Goal: Task Accomplishment & Management: Complete application form

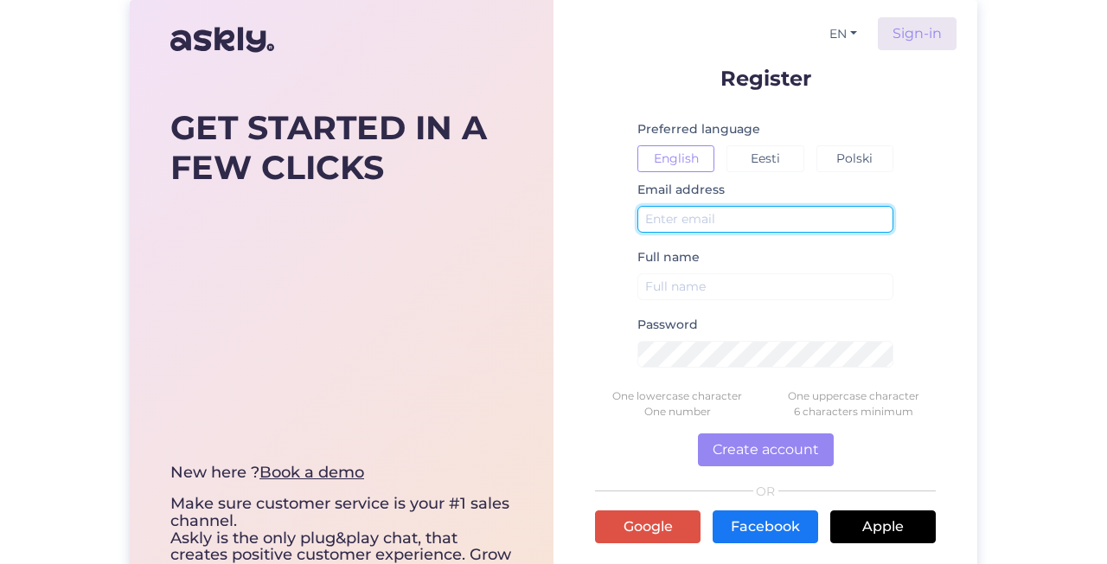
click at [734, 229] on input "text" at bounding box center [766, 219] width 256 height 27
type input "[EMAIL_ADDRESS][DOMAIN_NAME]"
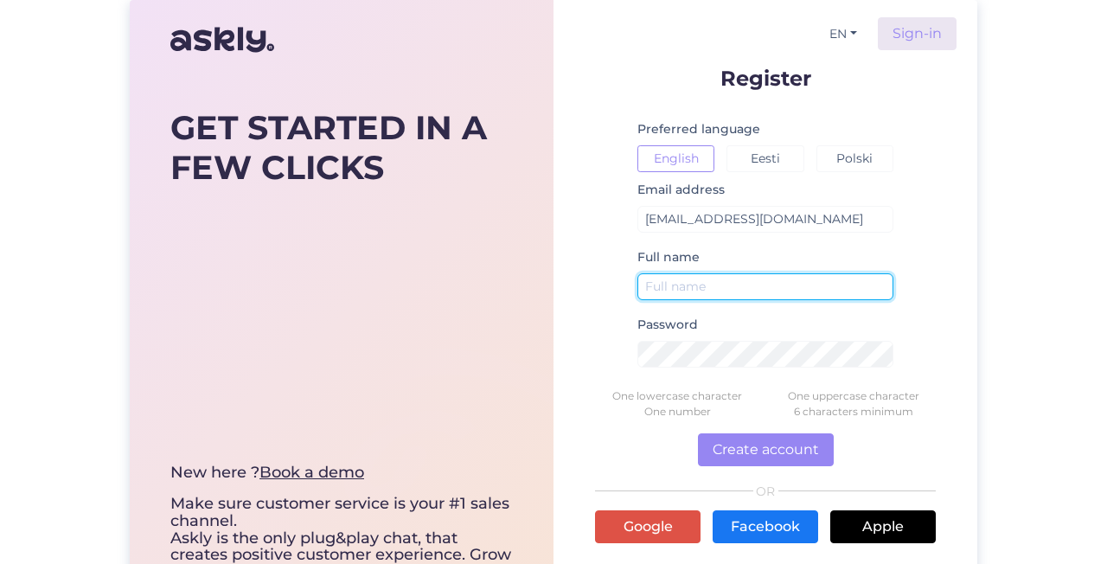
click at [753, 285] on input "text" at bounding box center [766, 286] width 256 height 27
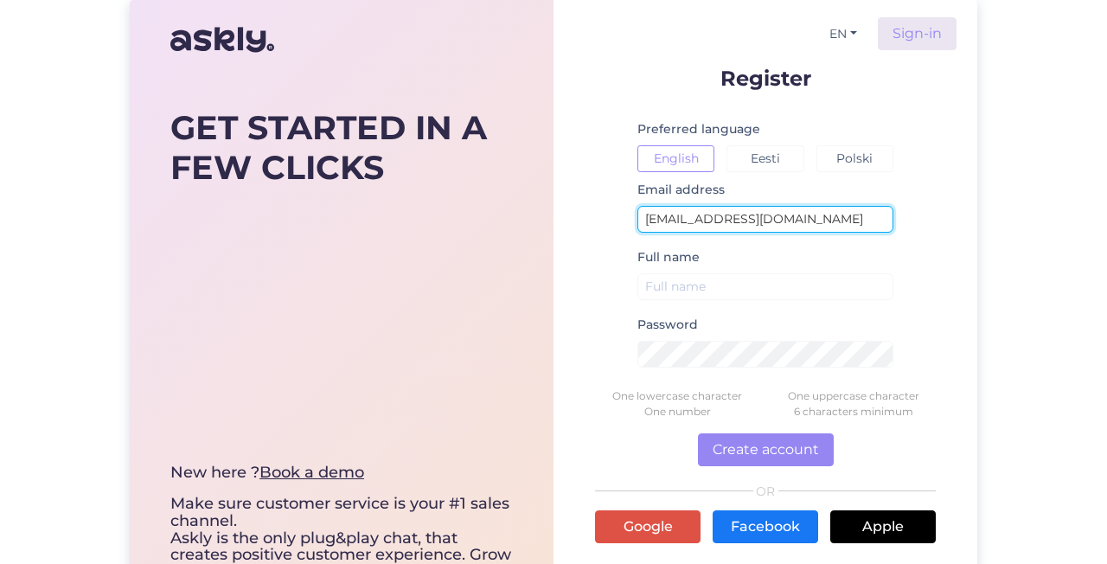
click at [753, 217] on input "[EMAIL_ADDRESS][DOMAIN_NAME]" at bounding box center [766, 219] width 256 height 27
drag, startPoint x: 753, startPoint y: 217, endPoint x: 730, endPoint y: 211, distance: 23.3
click at [730, 211] on input "[EMAIL_ADDRESS][DOMAIN_NAME]" at bounding box center [766, 219] width 256 height 27
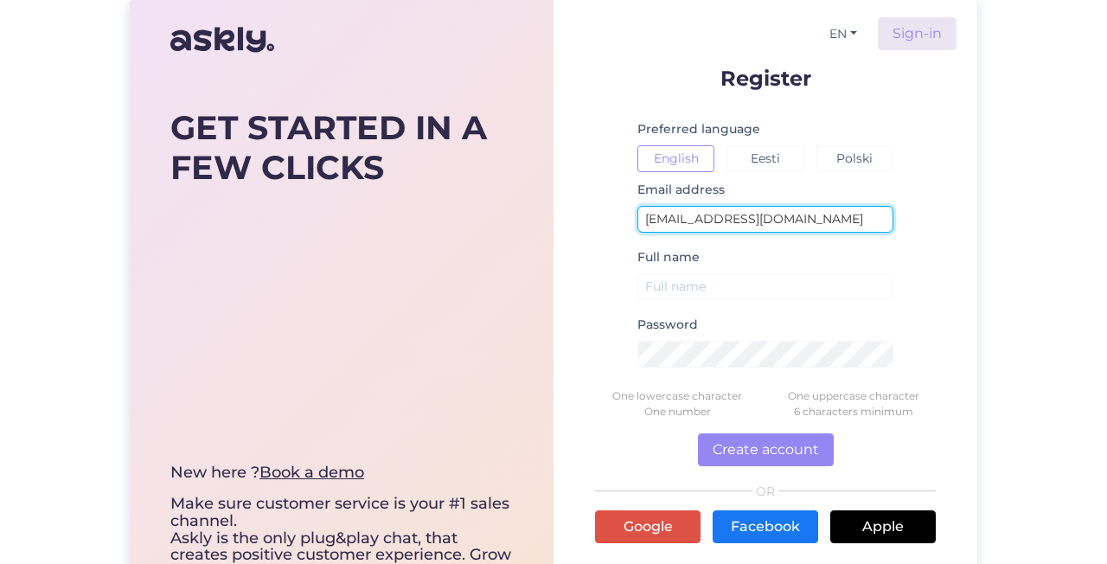
click at [730, 211] on input "[EMAIL_ADDRESS][DOMAIN_NAME]" at bounding box center [766, 219] width 256 height 27
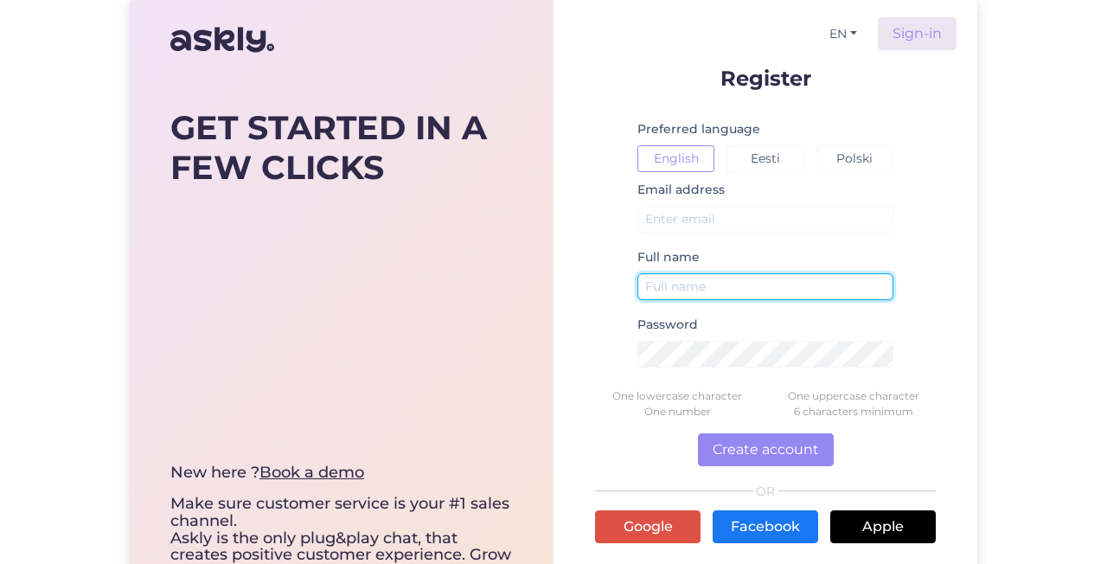
type input "[EMAIL_ADDRESS][DOMAIN_NAME]"
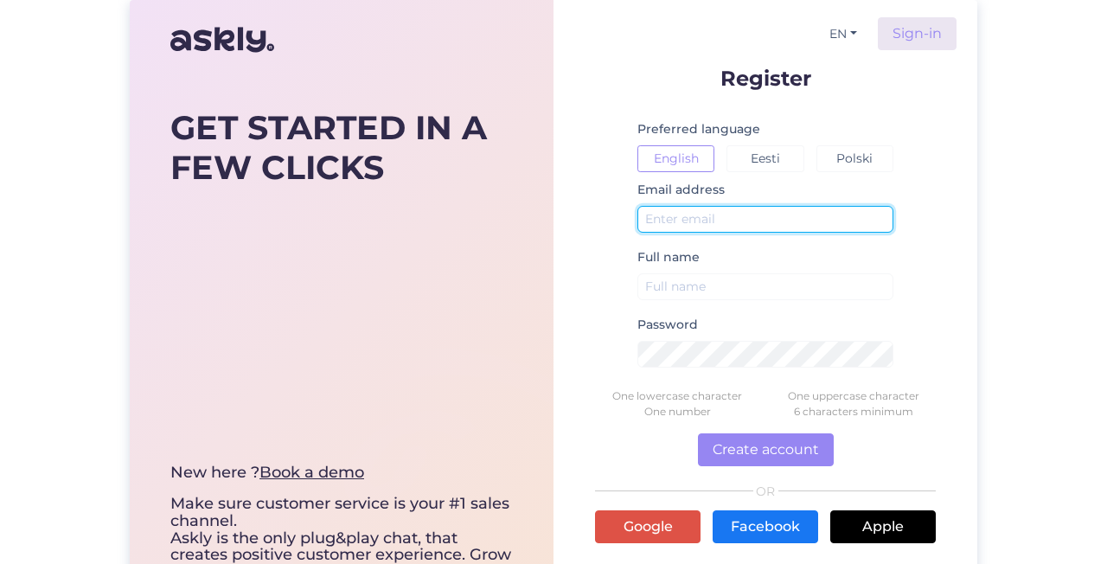
click at [788, 228] on input "text" at bounding box center [766, 219] width 256 height 27
type input "[EMAIL_ADDRESS][DOMAIN_NAME]"
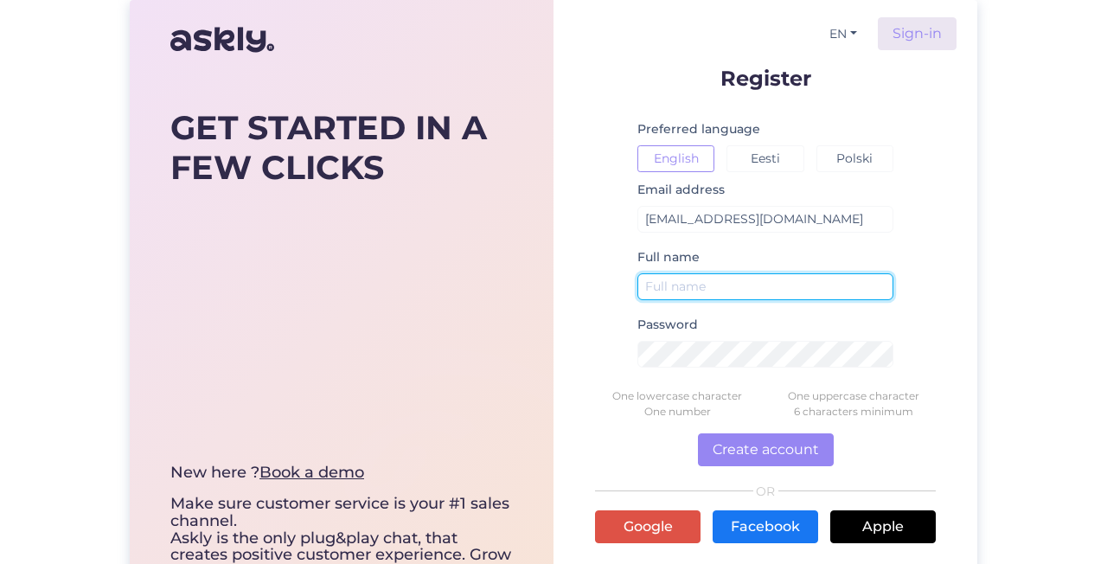
click at [790, 281] on input "text" at bounding box center [766, 286] width 256 height 27
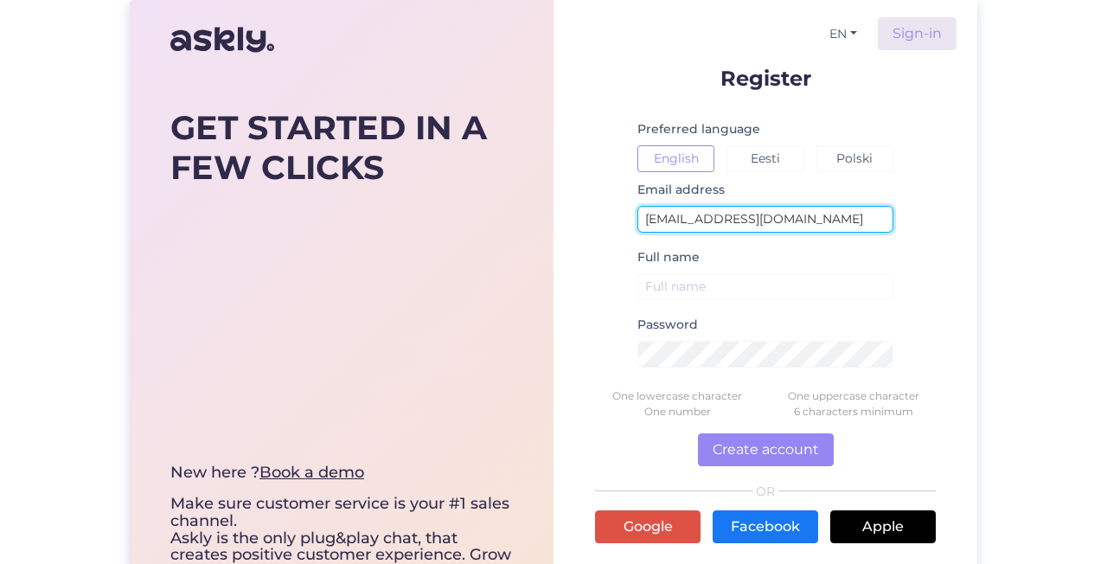
click at [779, 223] on input "[EMAIL_ADDRESS][DOMAIN_NAME]" at bounding box center [766, 219] width 256 height 27
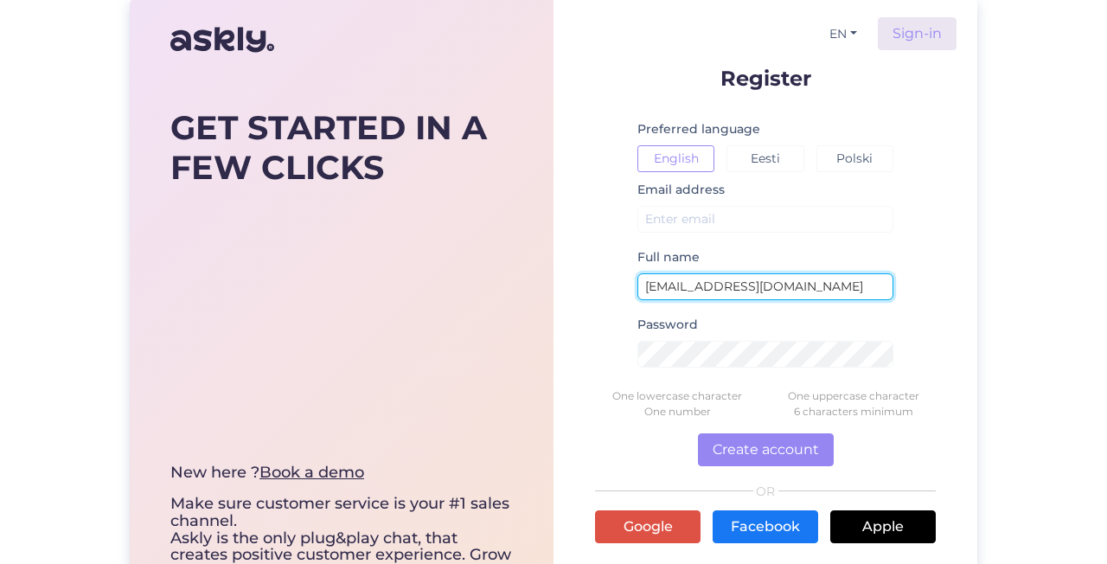
type input "[EMAIL_ADDRESS][DOMAIN_NAME]"
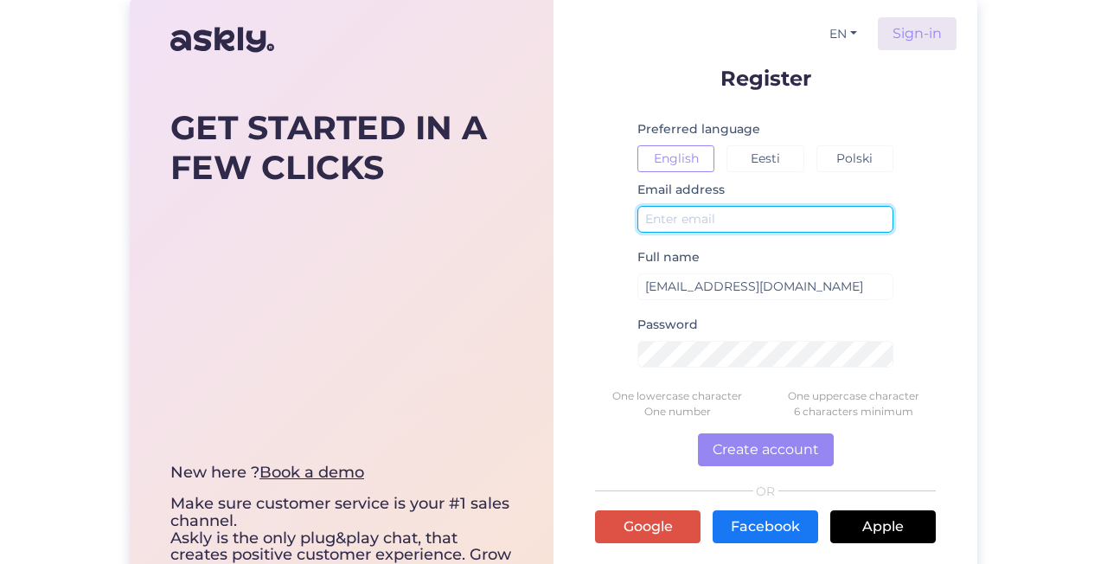
click at [772, 223] on input "text" at bounding box center [766, 219] width 256 height 27
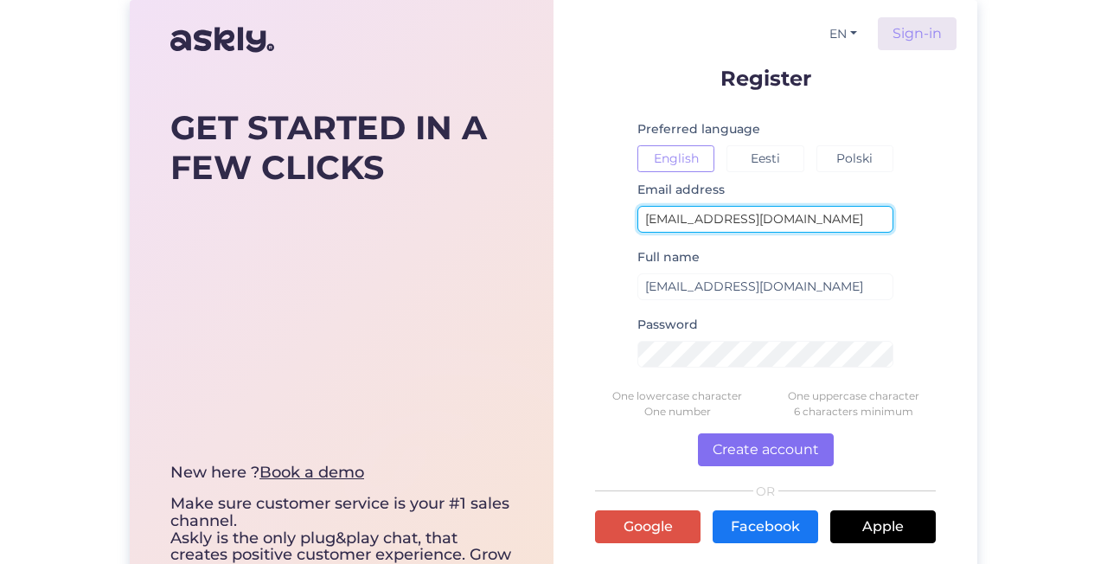
type input "[EMAIL_ADDRESS][DOMAIN_NAME]"
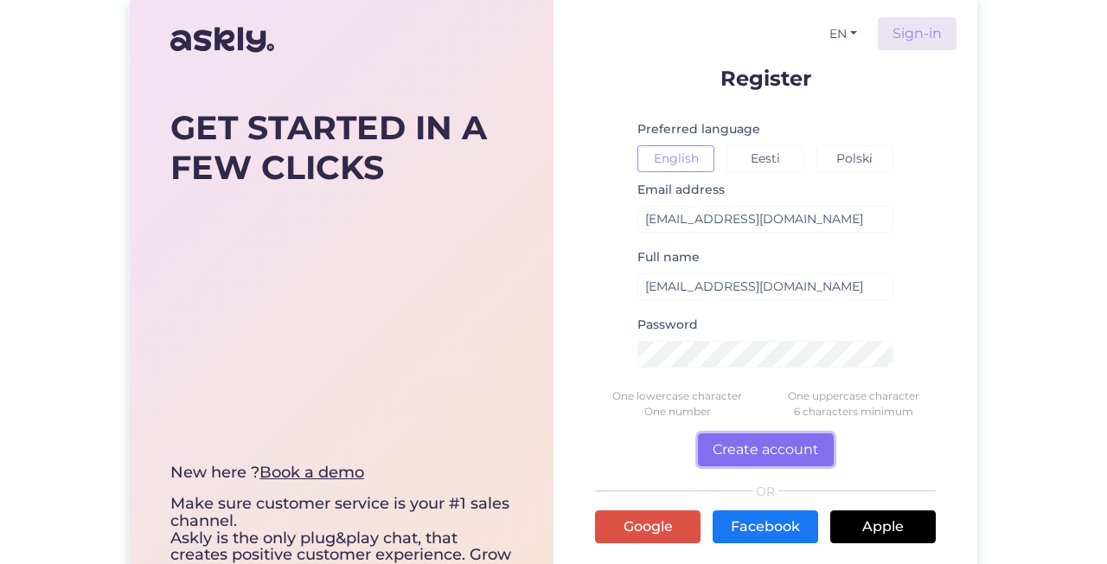
click at [782, 452] on button "Create account" at bounding box center [766, 449] width 136 height 33
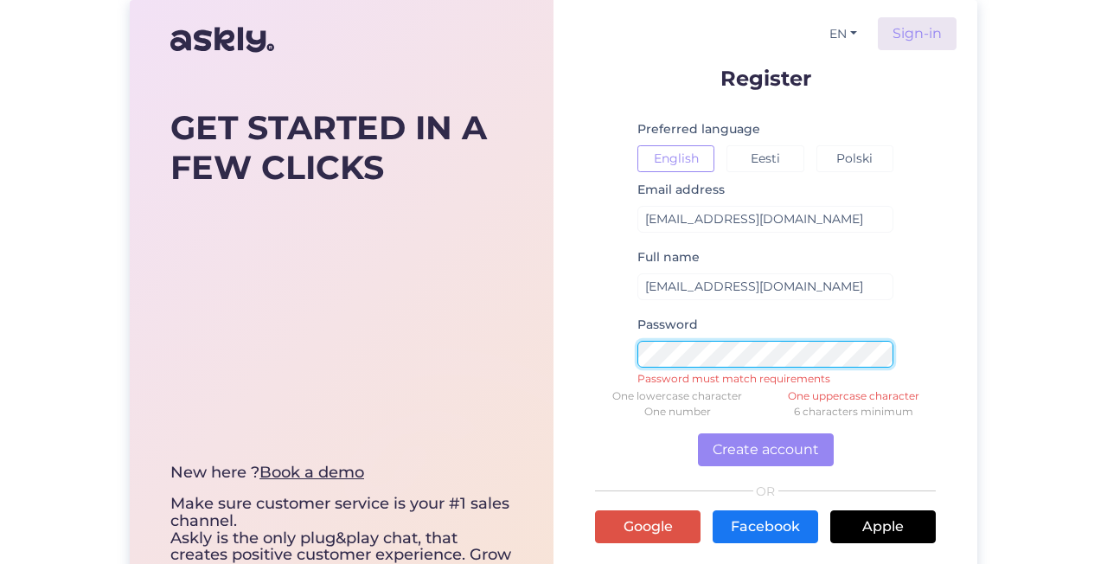
scroll to position [0, 50]
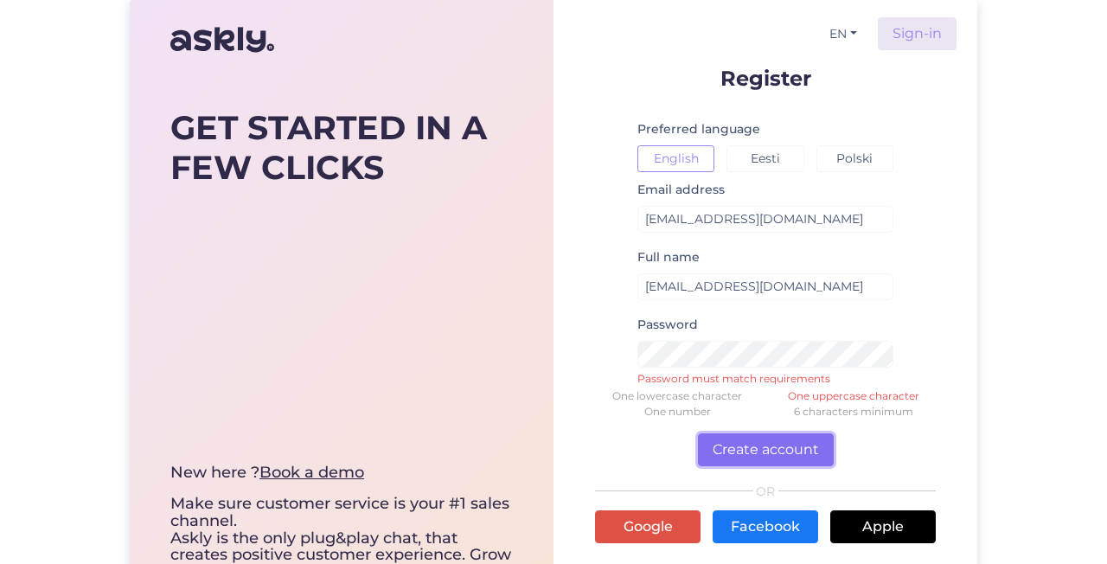
click at [764, 455] on button "Create account" at bounding box center [766, 449] width 136 height 33
click at [785, 154] on button "Eesti" at bounding box center [765, 158] width 77 height 27
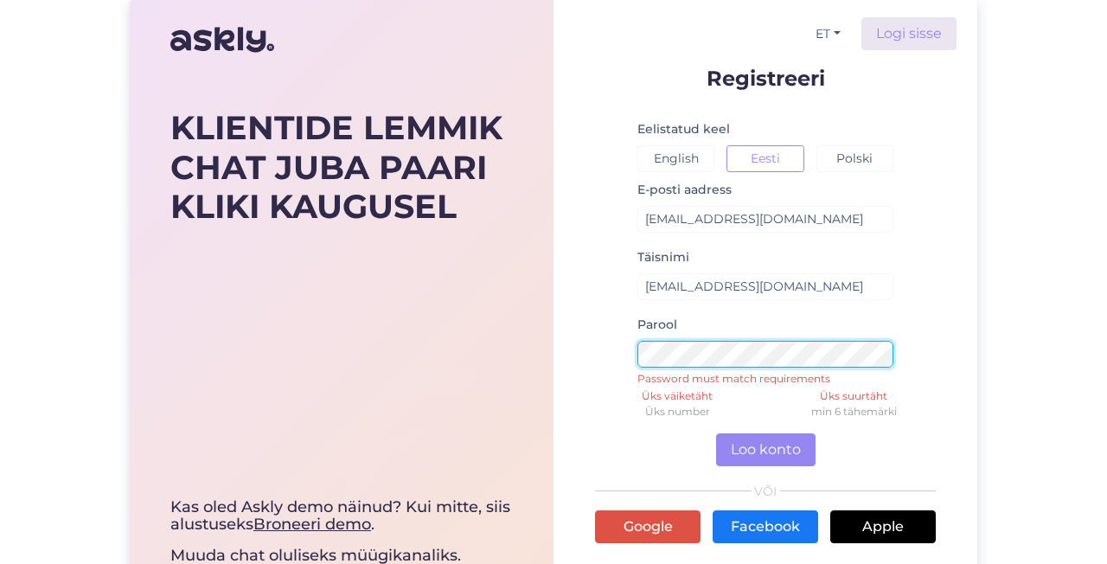
click at [503, 454] on div "KLIENTIDE LEMMIK CHAT JUBA PAARI KLIKI KAUGUSEL Kas oled Askly demo näinud? Kui…" at bounding box center [554, 329] width 848 height 659
click at [553, 413] on div "KLIENTIDE LEMMIK CHAT JUBA PAARI KLIKI KAUGUSEL Kas oled Askly demo näinud? Kui…" at bounding box center [554, 329] width 848 height 659
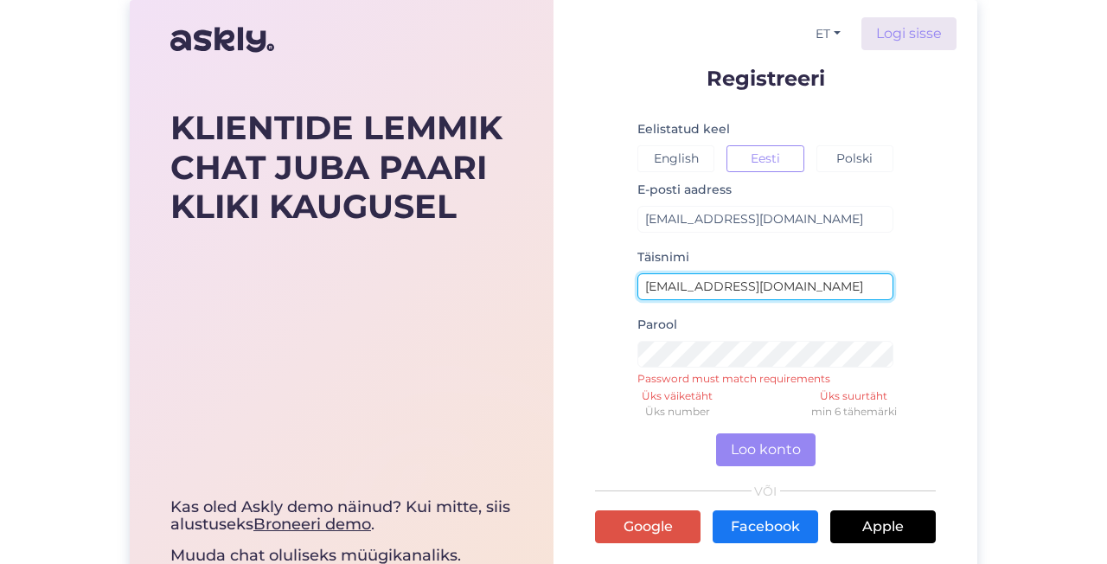
click at [760, 294] on input "[EMAIL_ADDRESS][DOMAIN_NAME]" at bounding box center [766, 286] width 256 height 27
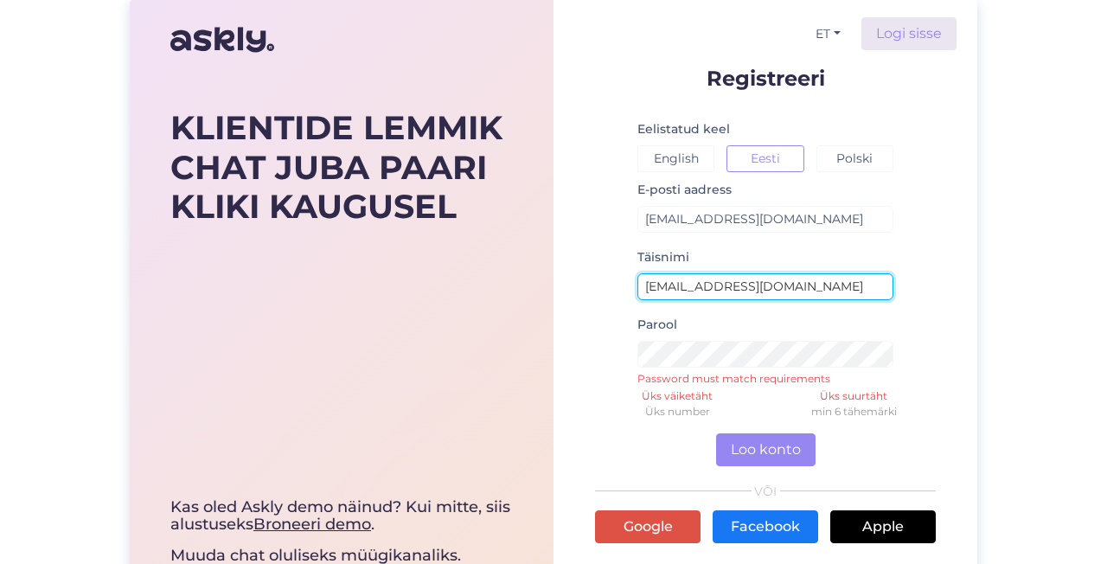
click at [760, 294] on input "[EMAIL_ADDRESS][DOMAIN_NAME]" at bounding box center [766, 286] width 256 height 27
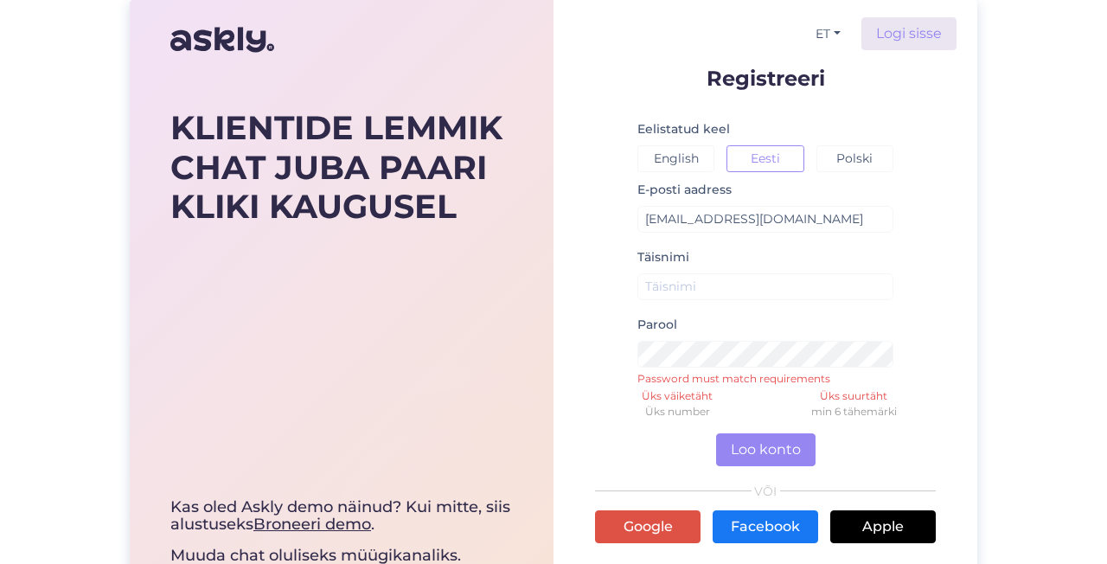
click at [763, 273] on div "Täisnimi" at bounding box center [766, 280] width 256 height 67
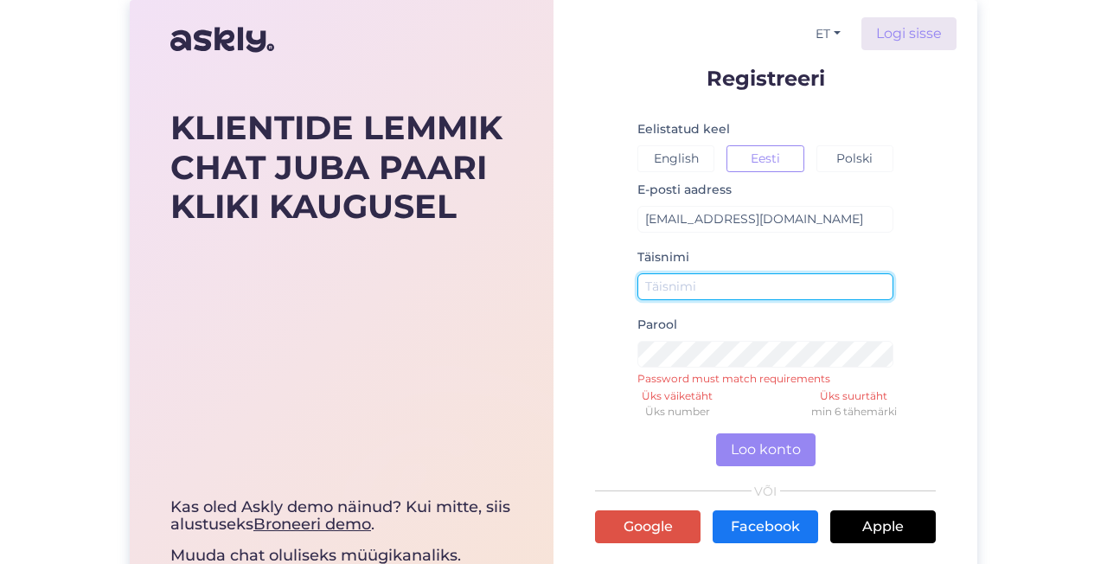
click at [767, 298] on input "text" at bounding box center [766, 286] width 256 height 27
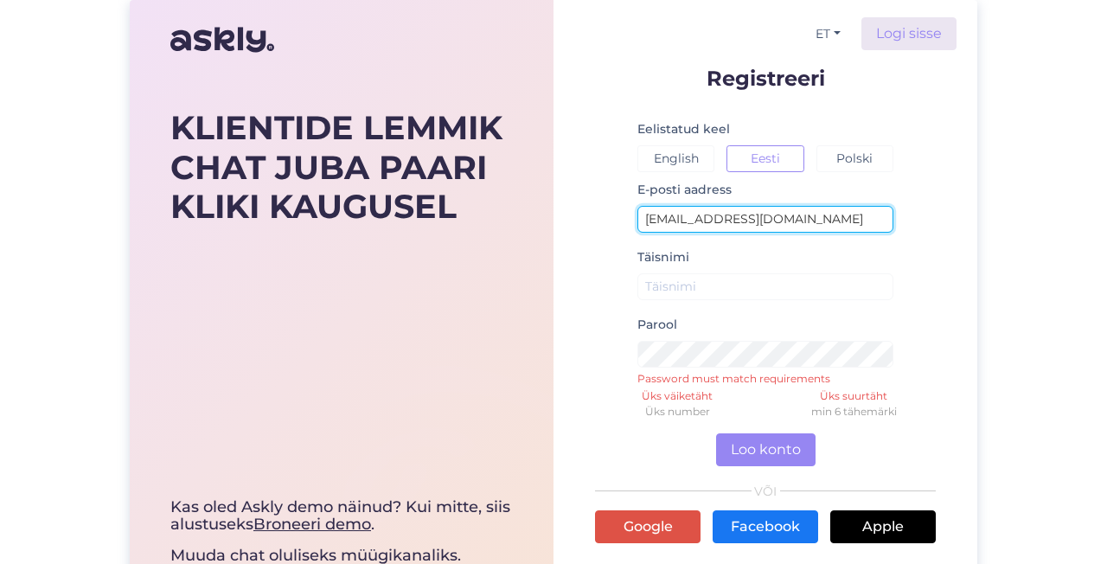
click at [766, 228] on input "[EMAIL_ADDRESS][DOMAIN_NAME]" at bounding box center [766, 219] width 256 height 27
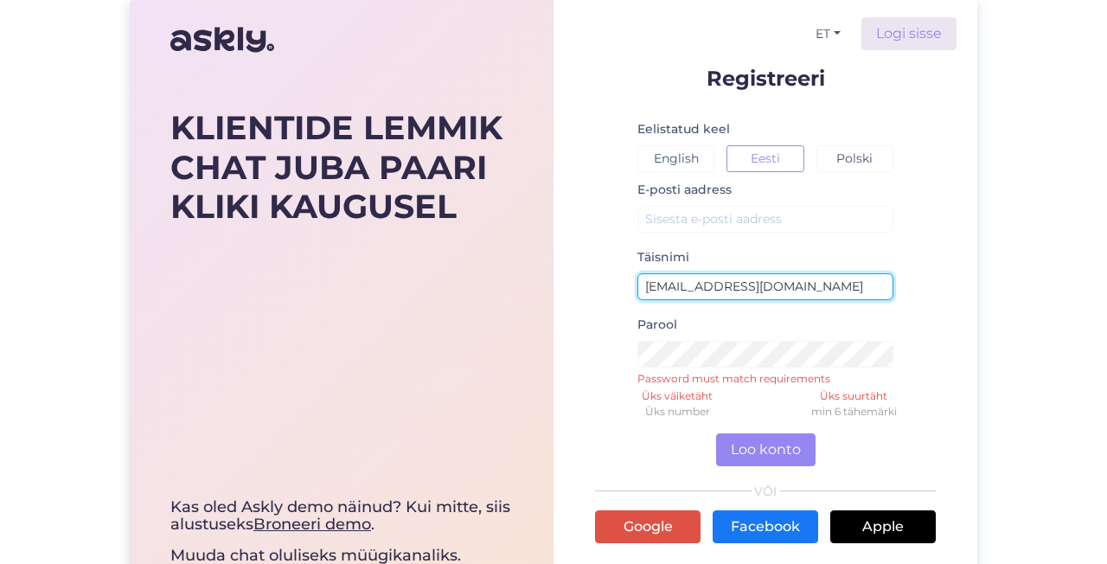
type input "[EMAIL_ADDRESS][DOMAIN_NAME]"
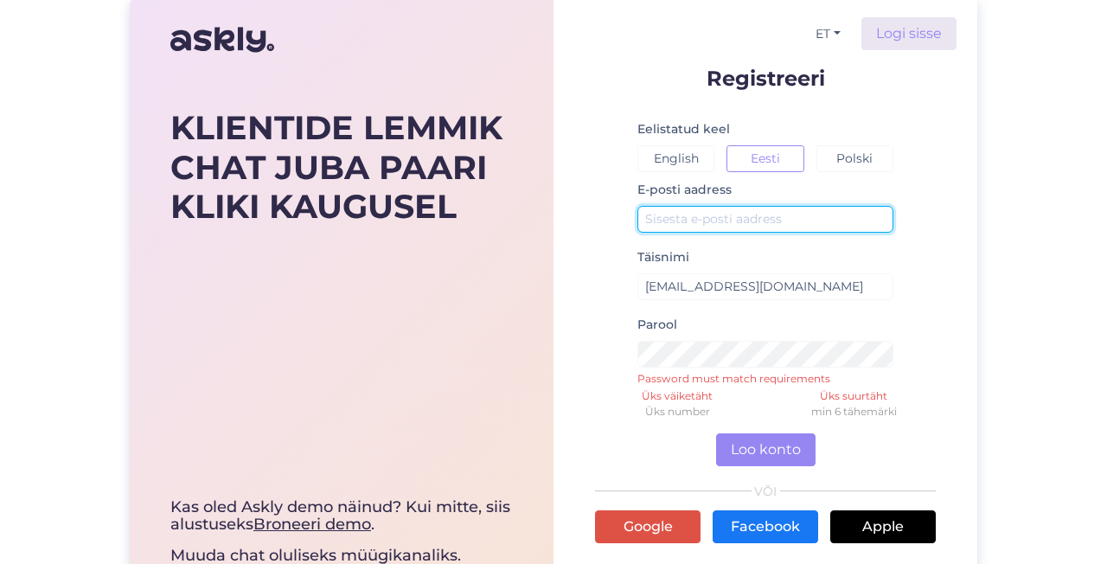
click at [780, 235] on div "E-posti aadress" at bounding box center [766, 212] width 256 height 67
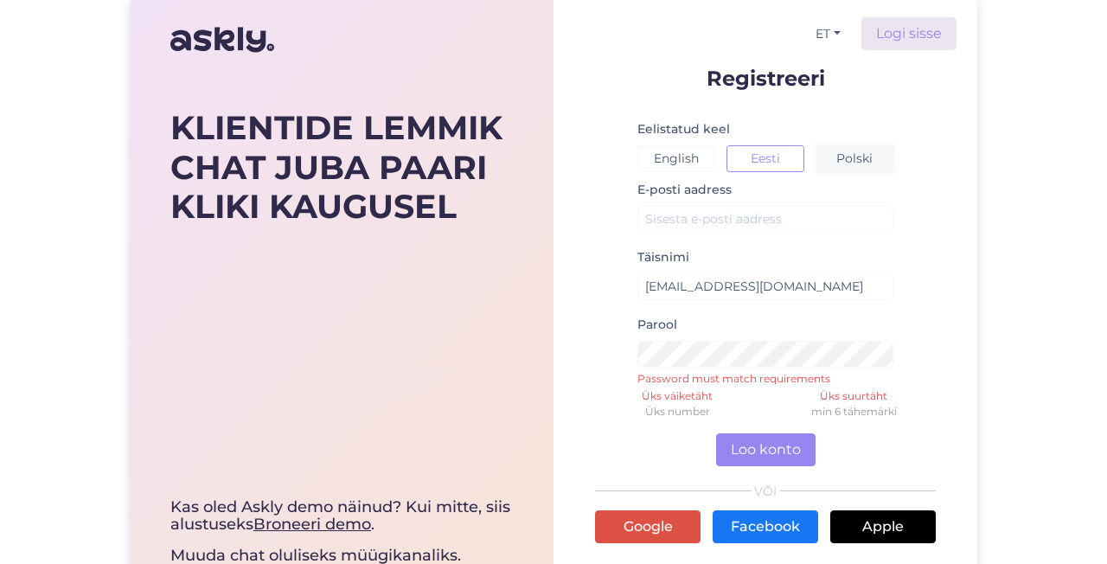
click at [859, 164] on button "Polski" at bounding box center [855, 158] width 77 height 27
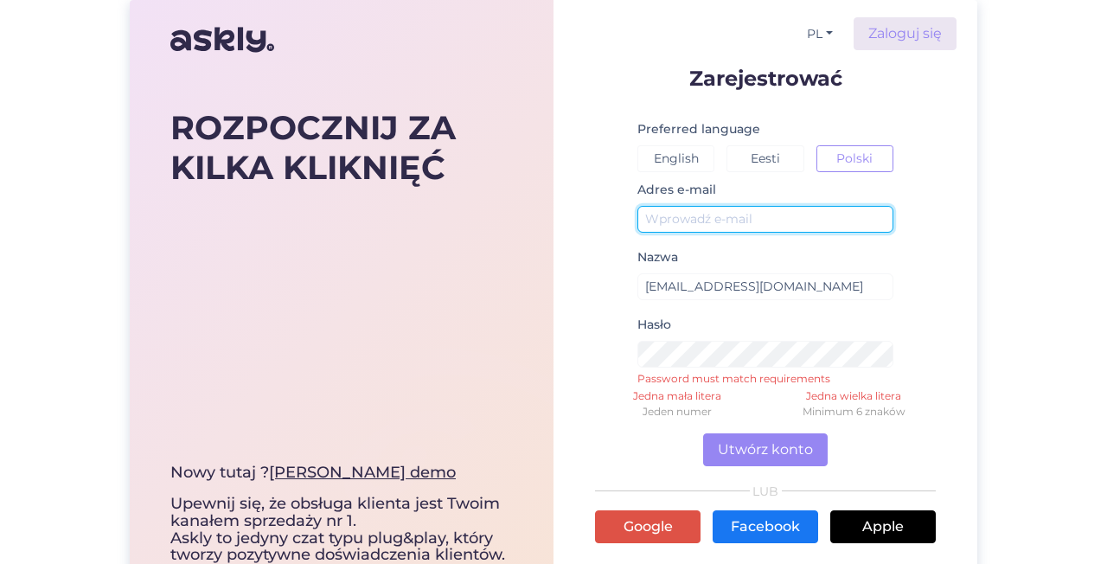
click at [728, 215] on input "text" at bounding box center [766, 219] width 256 height 27
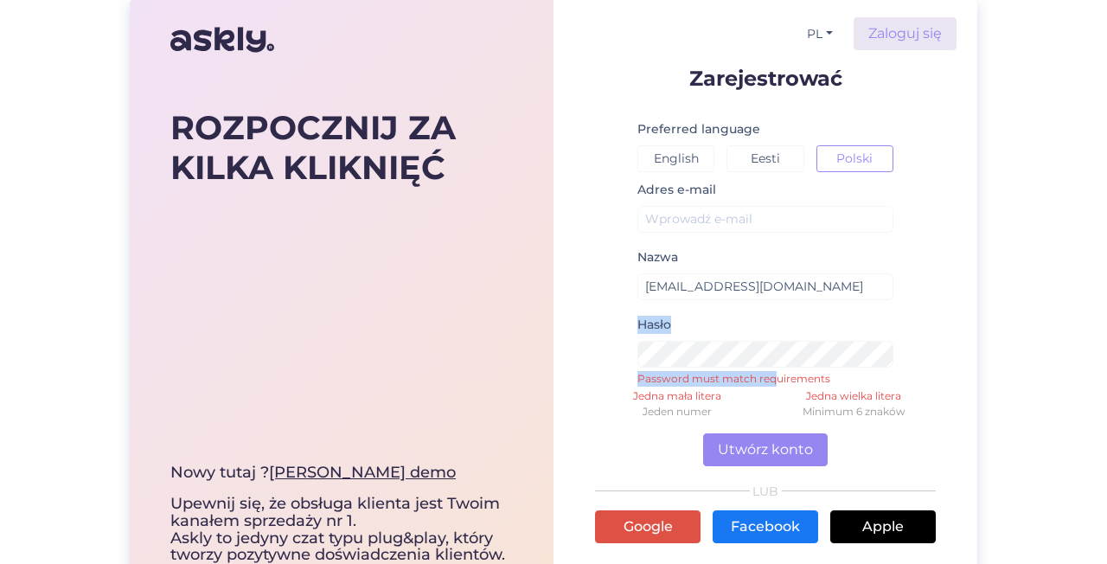
drag, startPoint x: 779, startPoint y: 369, endPoint x: 568, endPoint y: 347, distance: 211.3
click at [568, 347] on div "PL Zaloguj się Zarejestrować Preferred language English Eesti Polski Adres e-ma…" at bounding box center [766, 321] width 424 height 642
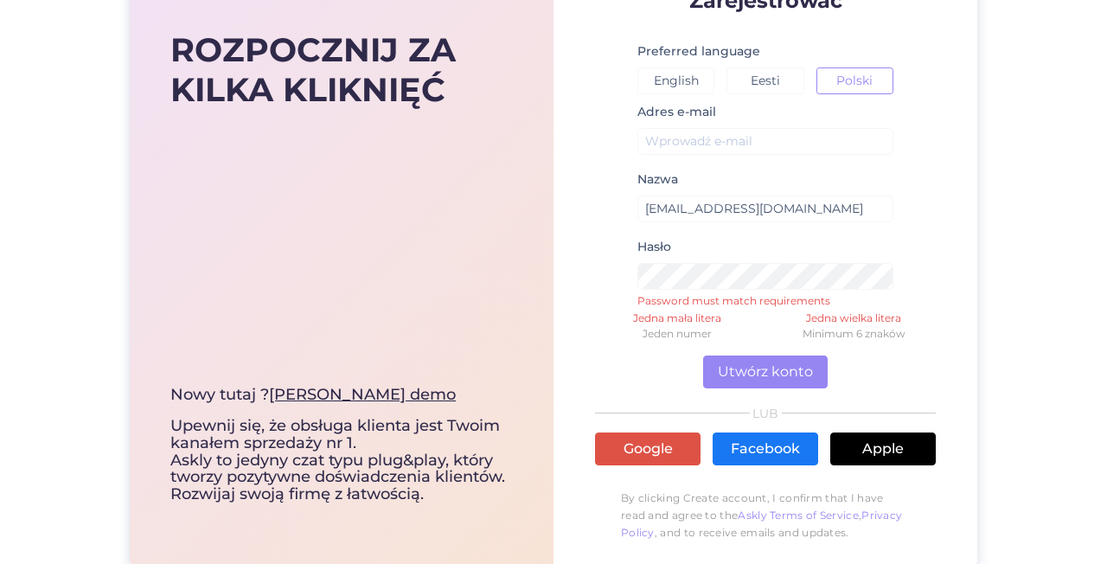
click at [811, 247] on div "Hasło Password must match requirements" at bounding box center [766, 269] width 256 height 67
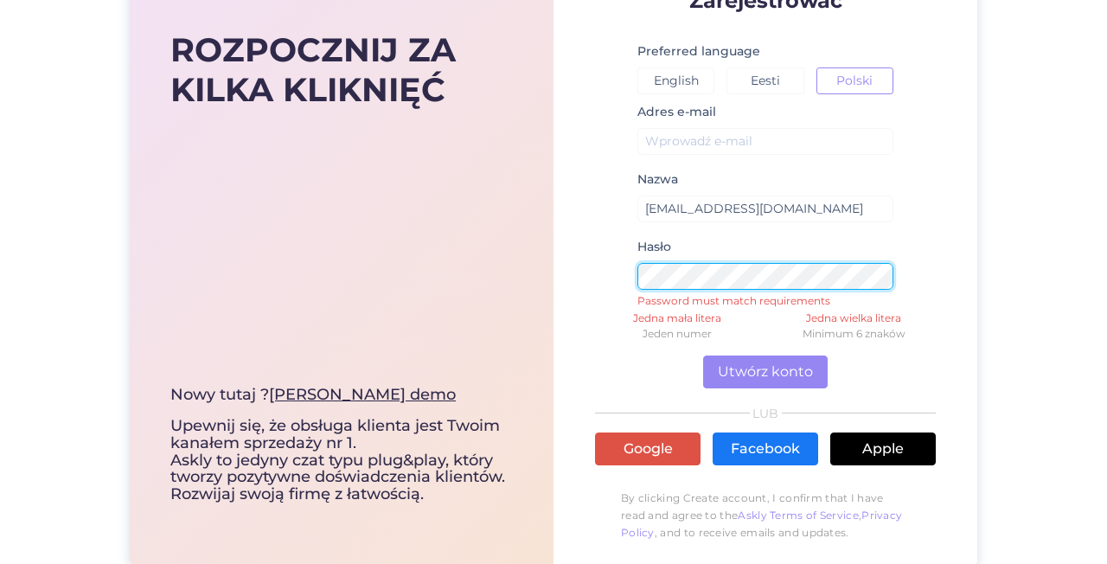
click at [600, 289] on form "Zarejestrować Preferred language English Eesti Polski Adres e-mail Nazwa [EMAIL…" at bounding box center [765, 270] width 341 height 561
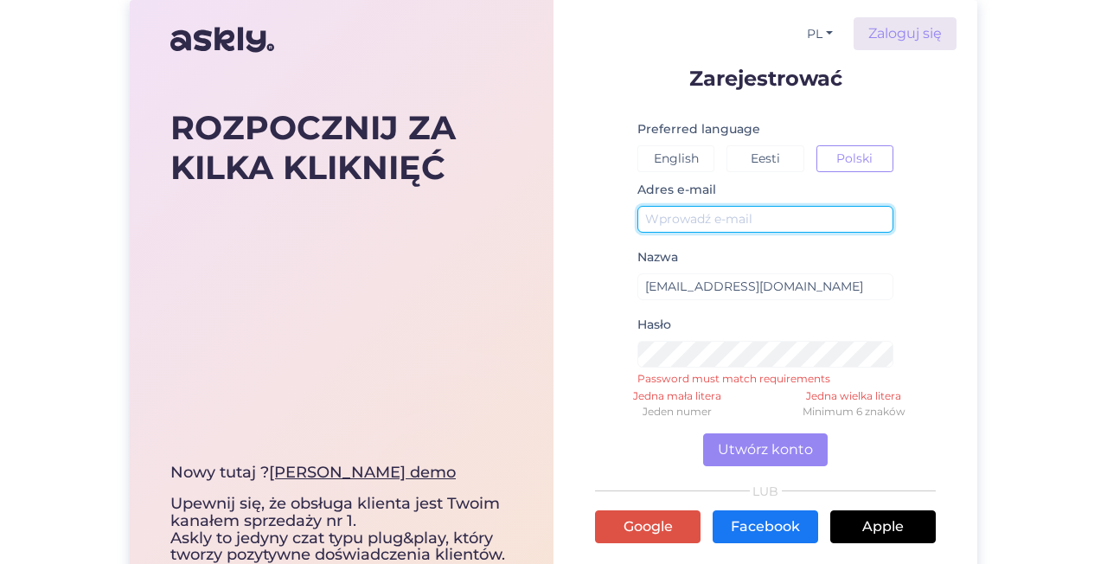
click at [793, 231] on input "text" at bounding box center [766, 219] width 256 height 27
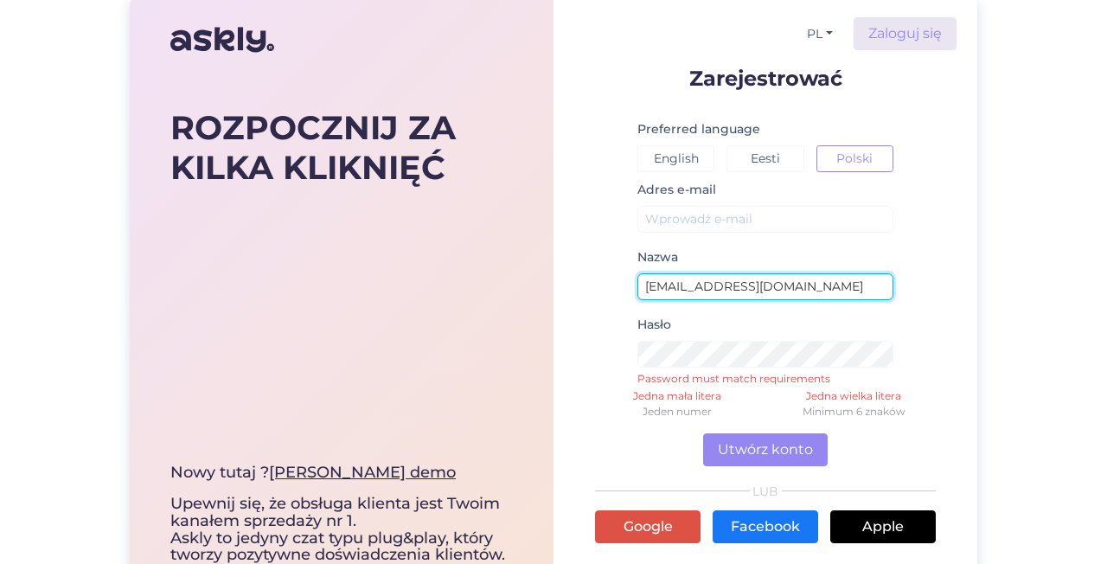
click at [824, 288] on input "[EMAIL_ADDRESS][DOMAIN_NAME]" at bounding box center [766, 286] width 256 height 27
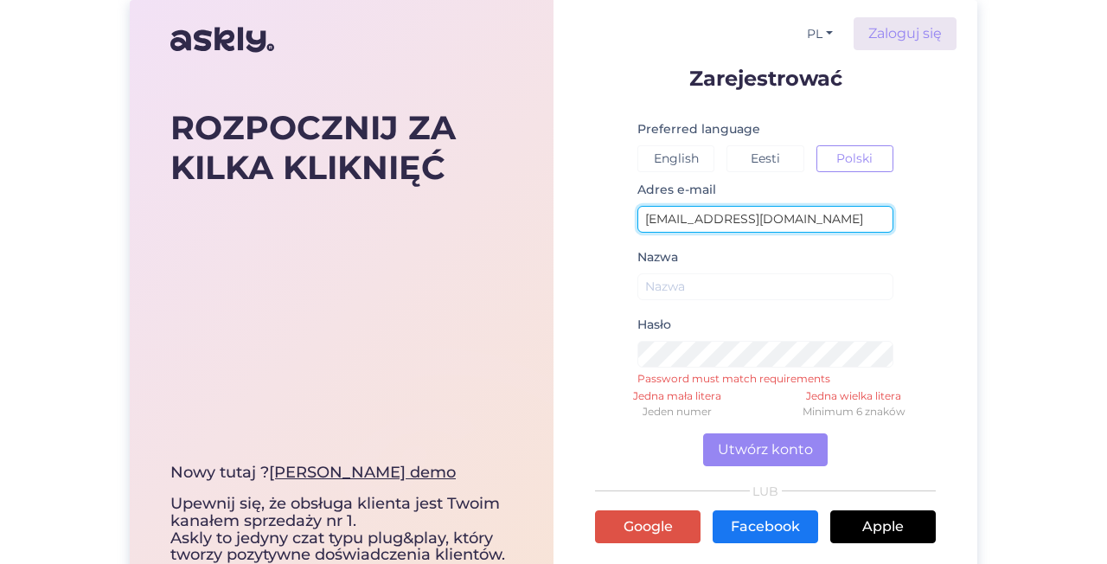
type input "[EMAIL_ADDRESS][DOMAIN_NAME]"
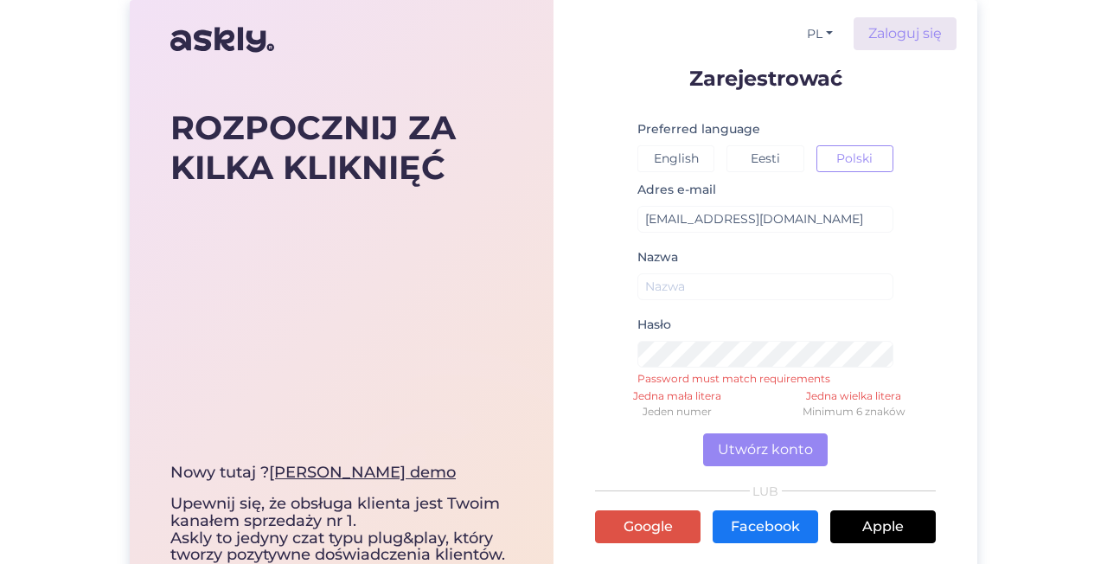
click at [788, 309] on small at bounding box center [766, 309] width 256 height 10
click at [784, 305] on small at bounding box center [766, 309] width 256 height 10
click at [738, 270] on div "Nazwa" at bounding box center [766, 280] width 256 height 67
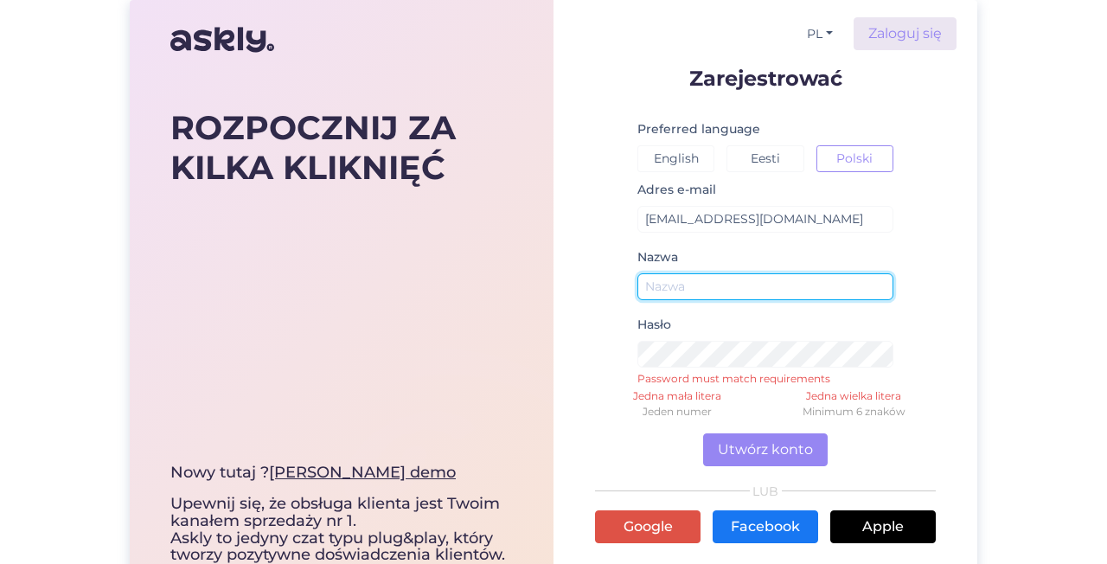
click at [747, 277] on input "text" at bounding box center [766, 286] width 256 height 27
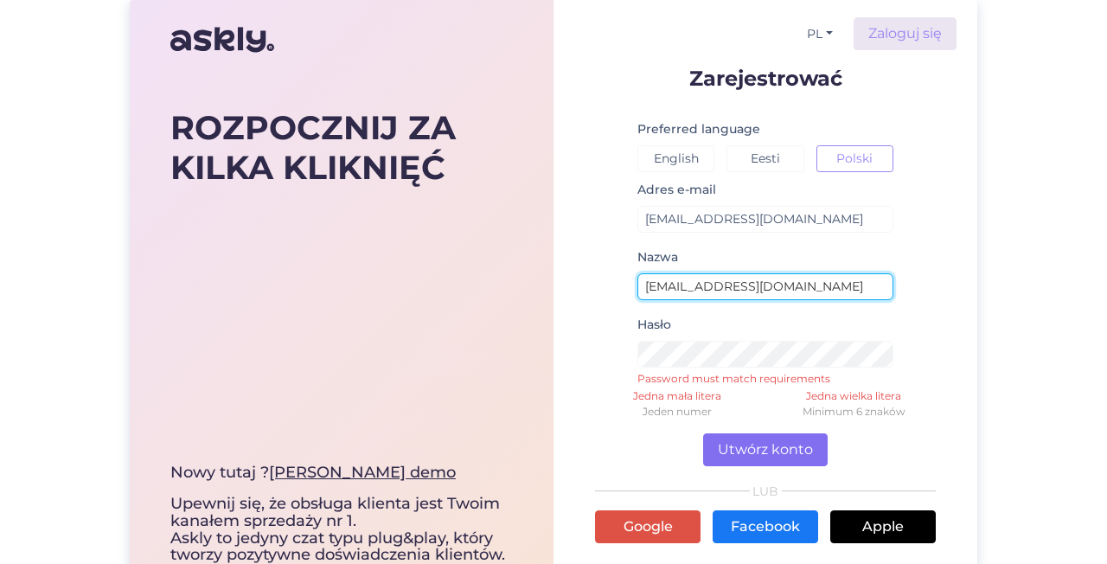
type input "[EMAIL_ADDRESS][DOMAIN_NAME]"
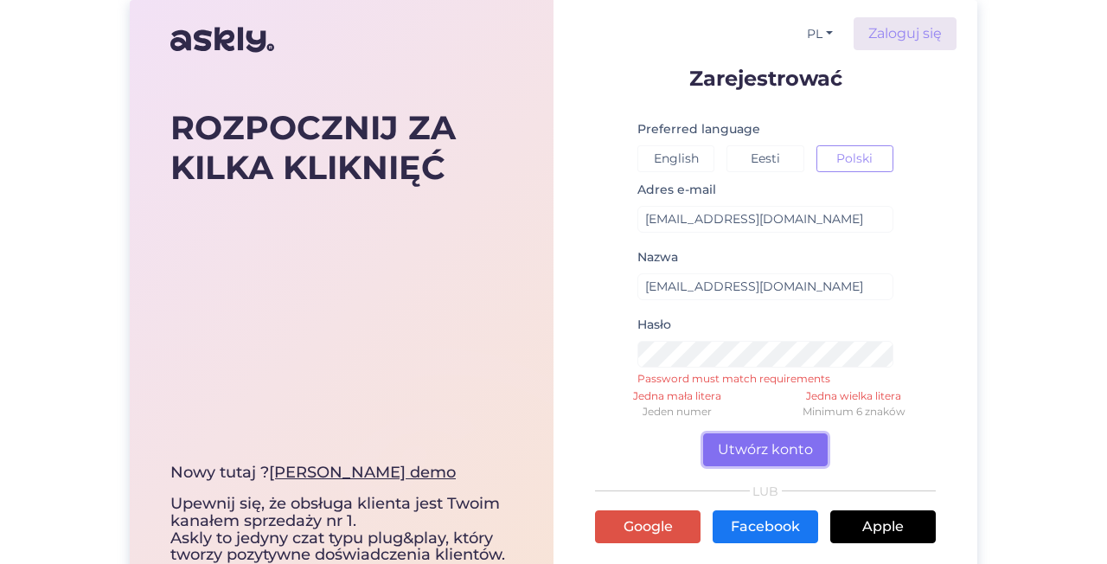
click at [758, 461] on button "Utwórz konto" at bounding box center [765, 449] width 125 height 33
click at [760, 459] on button "Utwórz konto" at bounding box center [765, 449] width 125 height 33
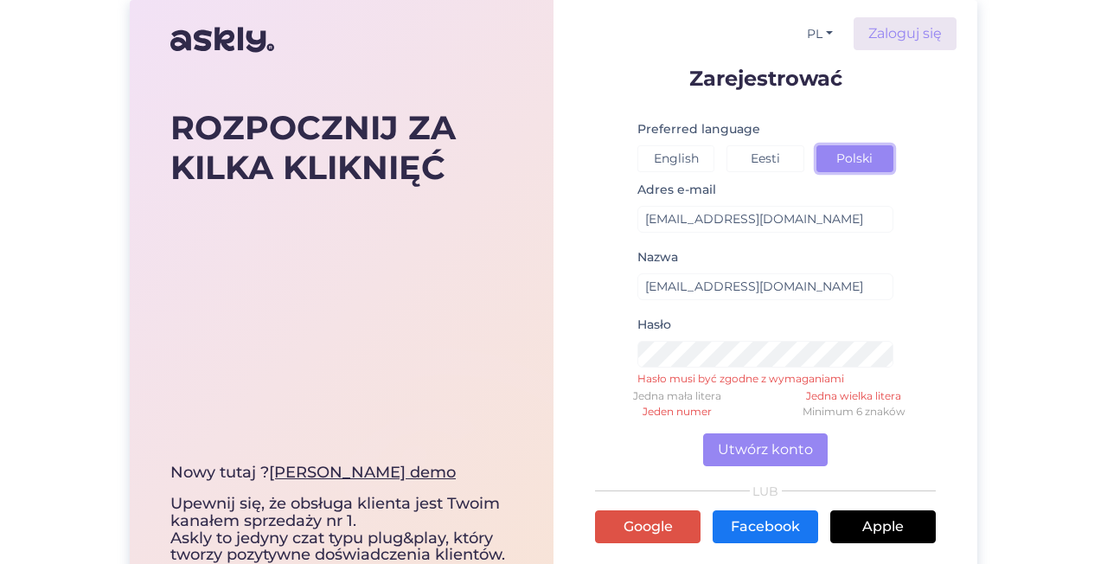
click at [882, 165] on button "Polski" at bounding box center [855, 158] width 77 height 27
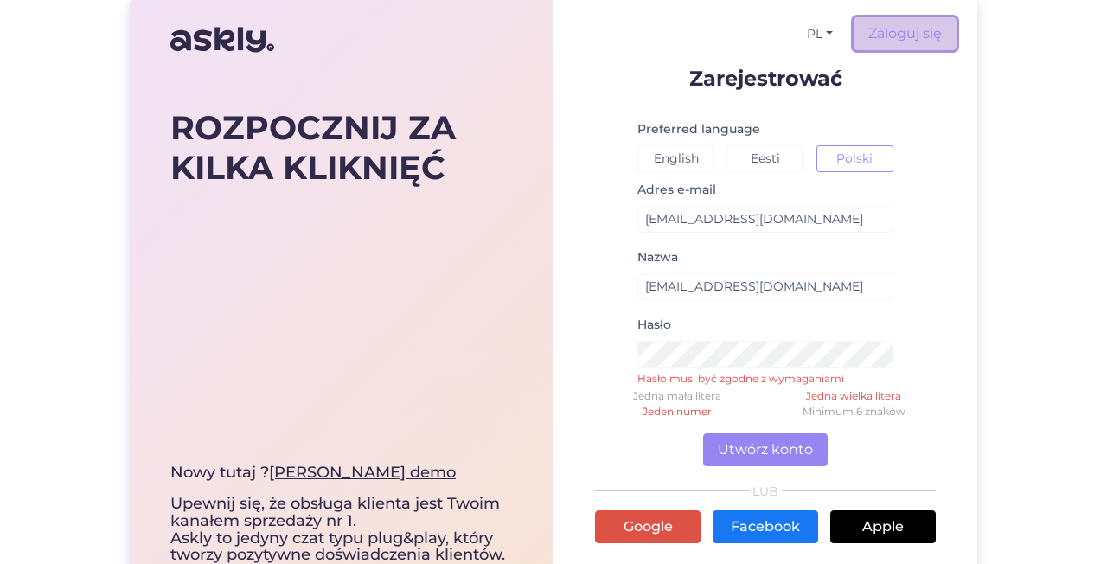
click at [907, 27] on link "Zaloguj się" at bounding box center [905, 33] width 103 height 33
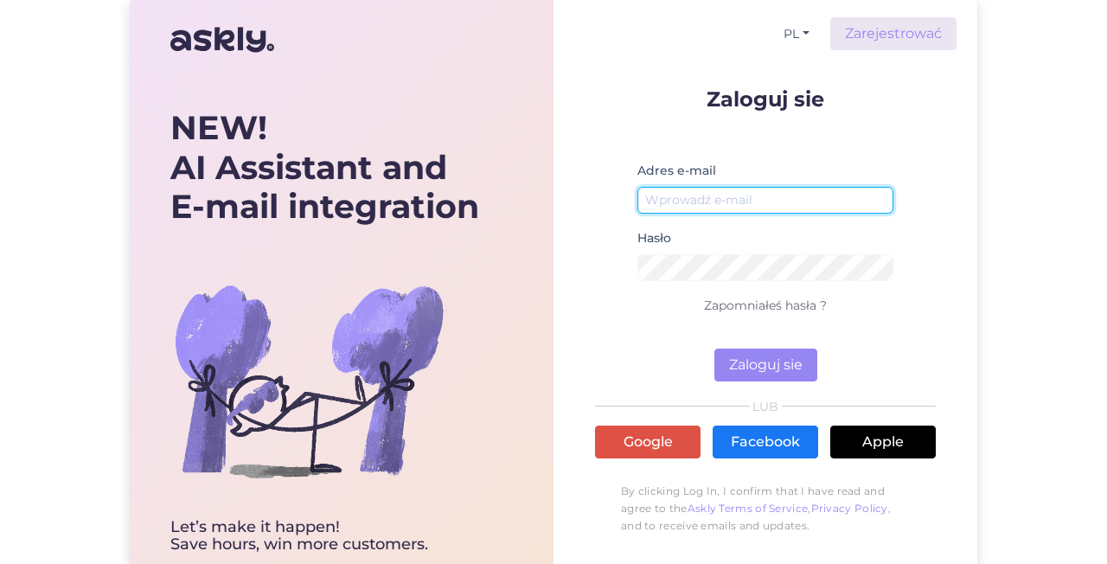
type input "[EMAIL_ADDRESS][DOMAIN_NAME]"
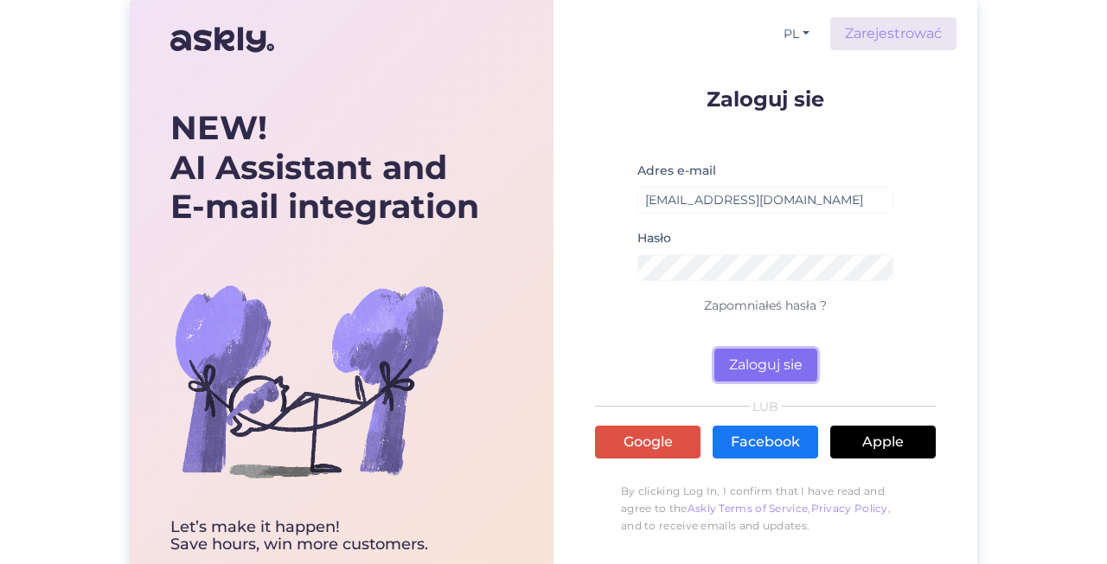
click at [771, 368] on button "Zaloguj sie" at bounding box center [766, 365] width 103 height 33
drag, startPoint x: 832, startPoint y: 185, endPoint x: 719, endPoint y: 205, distance: 115.1
click at [719, 205] on div "Adres e-mail [EMAIL_ADDRESS][DOMAIN_NAME] Nie ma takiego użytkownika" at bounding box center [766, 193] width 256 height 67
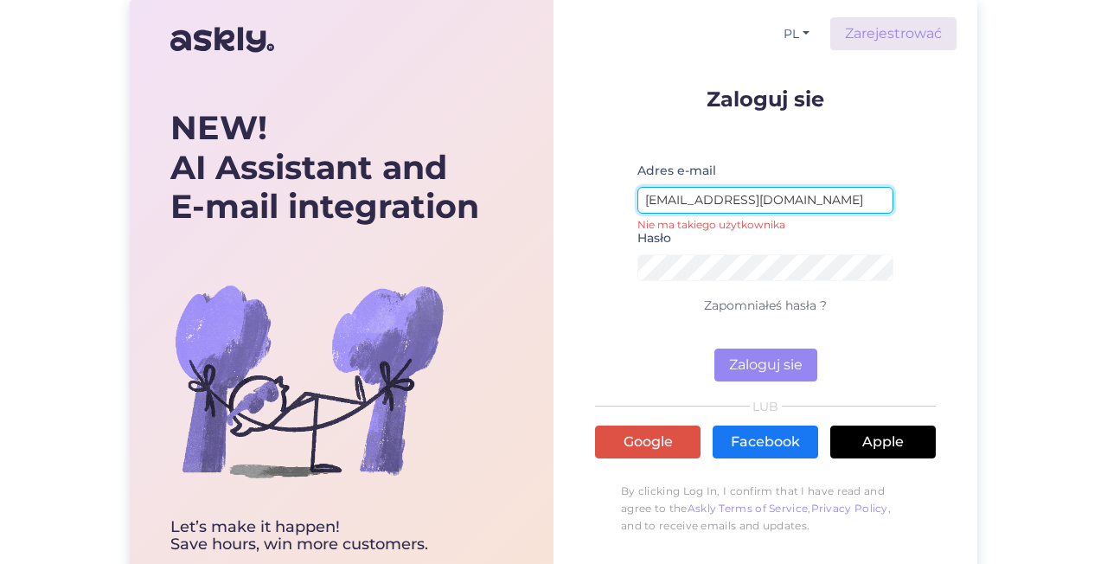
click at [719, 205] on input "[EMAIL_ADDRESS][DOMAIN_NAME]" at bounding box center [766, 200] width 256 height 27
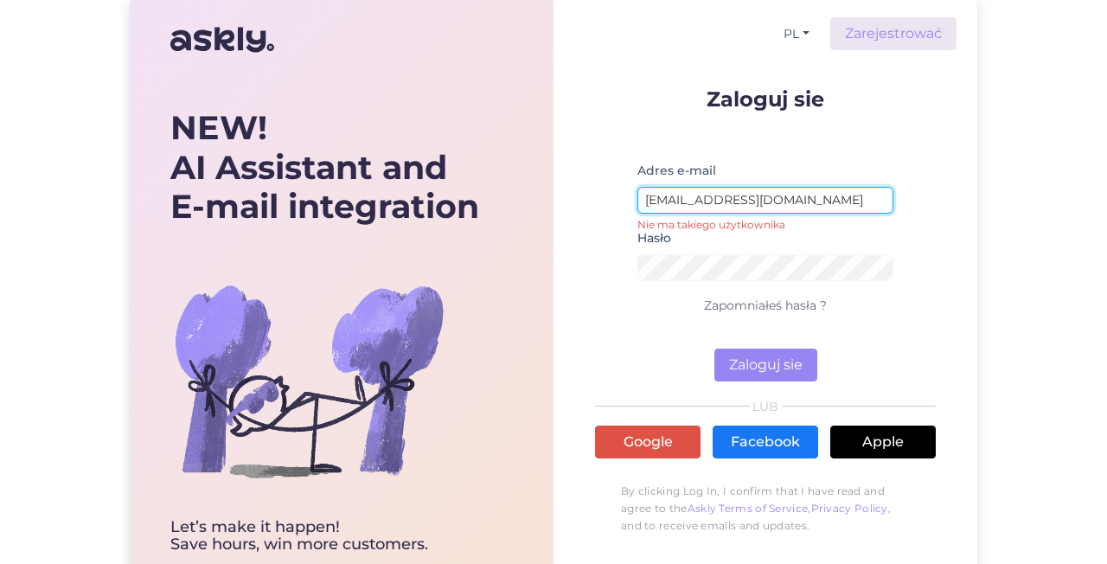
click at [719, 205] on input "[EMAIL_ADDRESS][DOMAIN_NAME]" at bounding box center [766, 200] width 256 height 27
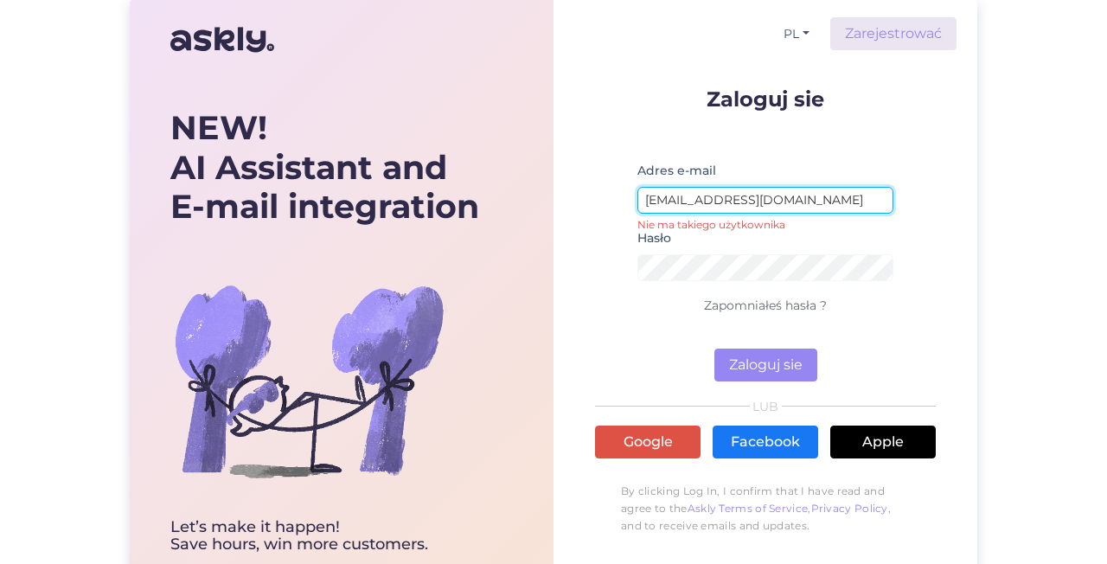
click at [719, 205] on input "[EMAIL_ADDRESS][DOMAIN_NAME]" at bounding box center [766, 200] width 256 height 27
type input "amrw honc"
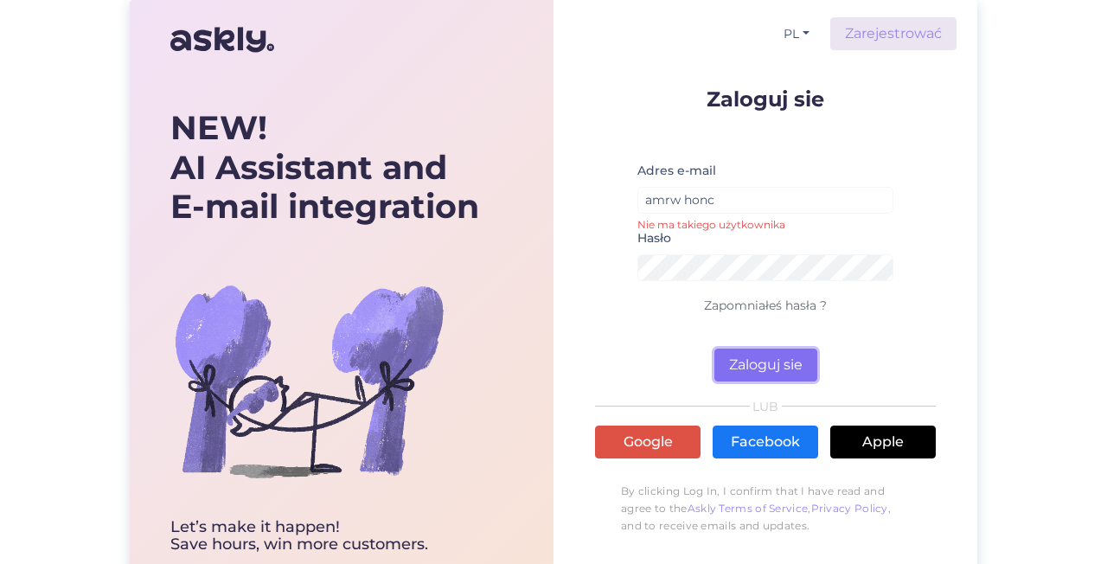
click at [755, 357] on button "Zaloguj sie" at bounding box center [766, 365] width 103 height 33
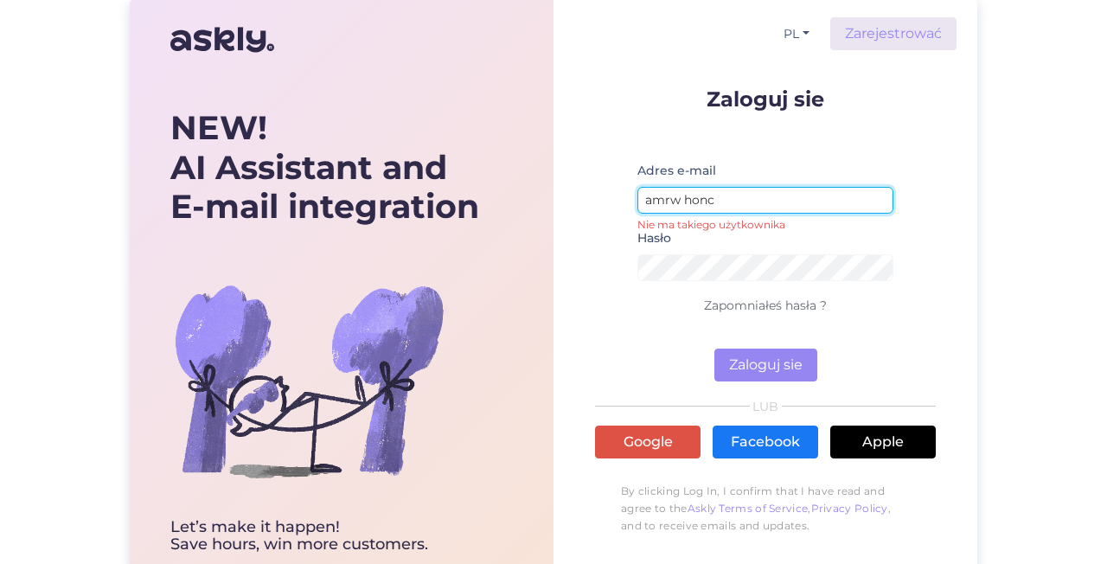
drag, startPoint x: 767, startPoint y: 197, endPoint x: 339, endPoint y: 316, distance: 444.3
click at [339, 316] on div "NEW! AI Assistant and E-mail integration Let’s make it happen! Save hours, win …" at bounding box center [554, 307] width 848 height 614
type input "[EMAIL_ADDRESS][DOMAIN_NAME]"
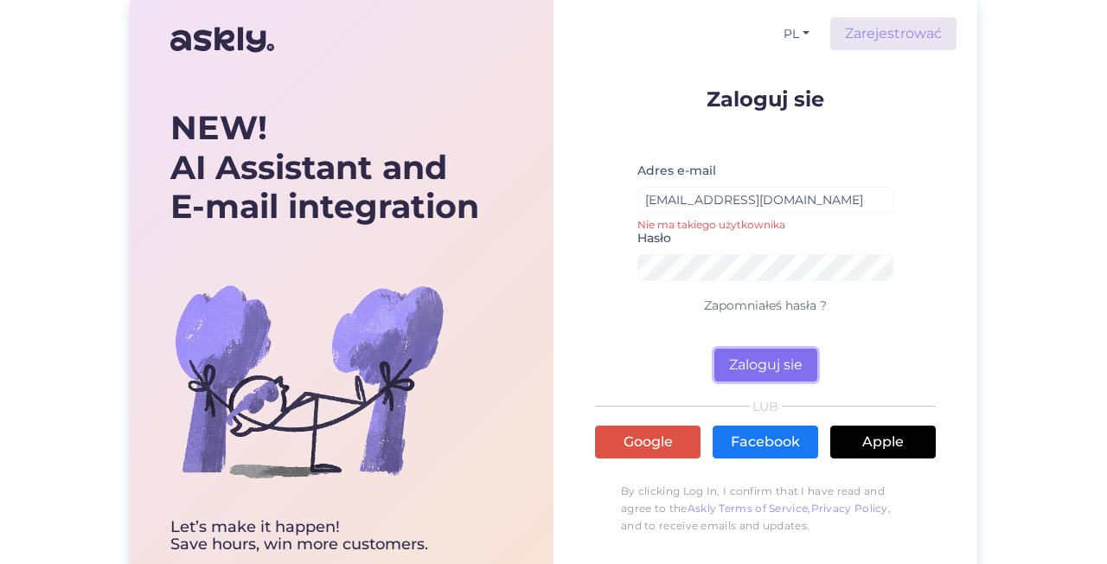
click at [763, 356] on button "Zaloguj sie" at bounding box center [766, 365] width 103 height 33
